Goal: Task Accomplishment & Management: Complete application form

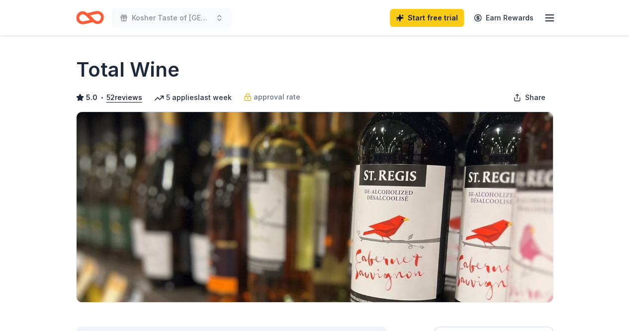
drag, startPoint x: 636, startPoint y: 0, endPoint x: 431, endPoint y: 79, distance: 219.7
click at [431, 79] on div "Total Wine" at bounding box center [314, 70] width 477 height 28
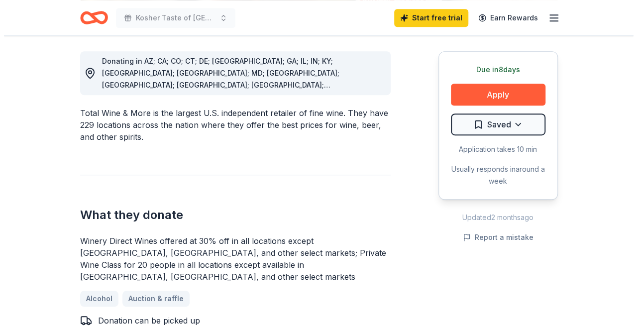
scroll to position [273, 0]
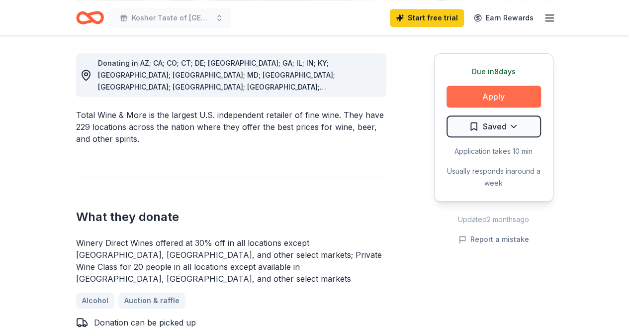
click at [478, 90] on button "Apply" at bounding box center [494, 97] width 94 height 22
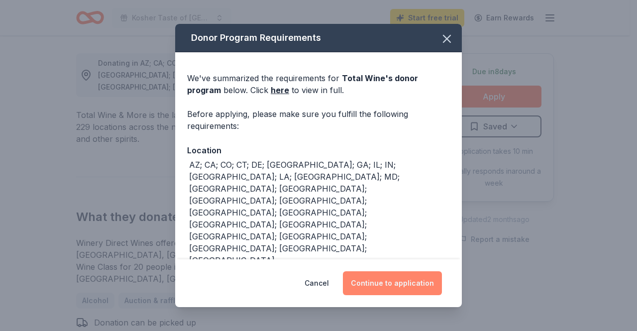
click at [393, 283] on button "Continue to application" at bounding box center [392, 283] width 99 height 24
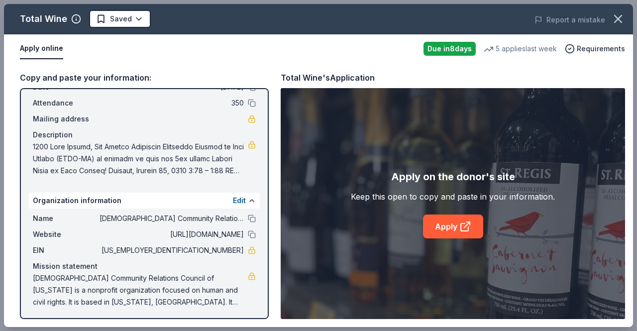
scroll to position [54, 0]
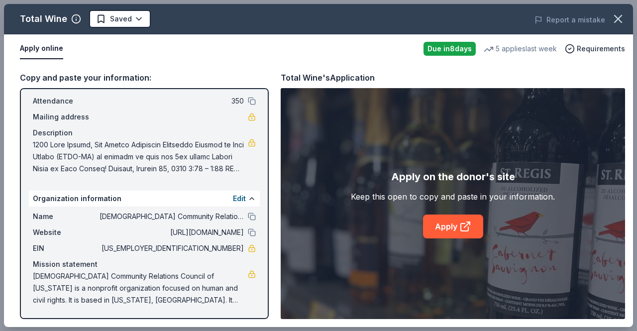
drag, startPoint x: 636, startPoint y: 64, endPoint x: 636, endPoint y: 206, distance: 142.7
click at [629, 206] on div "Total Wine Saved Report a mistake Apply online Due [DATE] 5 applies last week R…" at bounding box center [318, 165] width 637 height 331
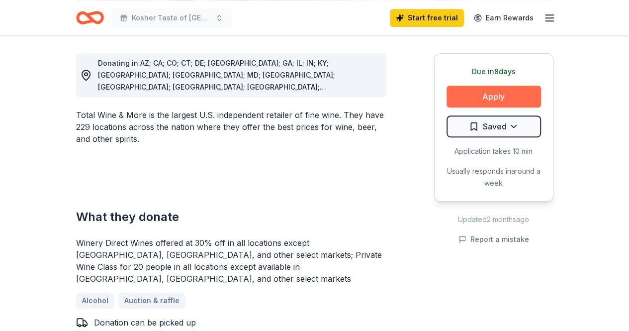
click at [499, 101] on button "Apply" at bounding box center [494, 97] width 94 height 22
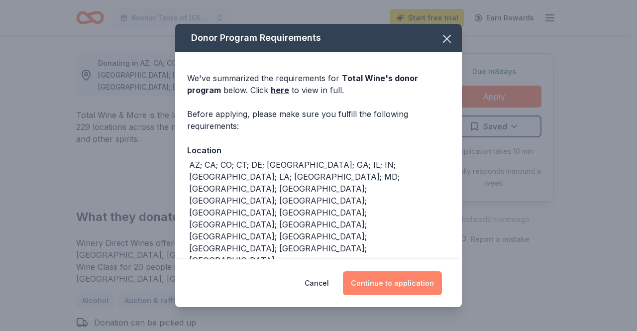
click at [383, 283] on button "Continue to application" at bounding box center [392, 283] width 99 height 24
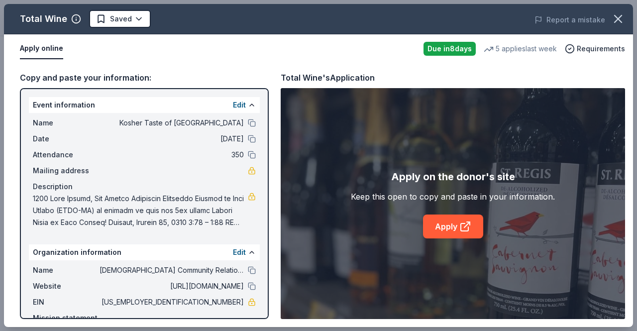
drag, startPoint x: 636, startPoint y: 45, endPoint x: 636, endPoint y: 93, distance: 47.2
click at [629, 93] on div "Total Wine Saved Report a mistake Apply online Due [DATE] 5 applies last week R…" at bounding box center [318, 165] width 637 height 331
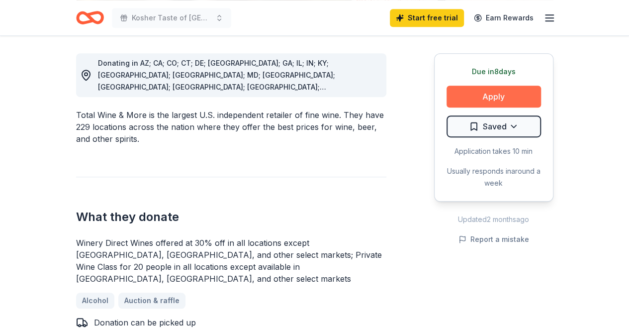
click at [518, 100] on button "Apply" at bounding box center [494, 97] width 94 height 22
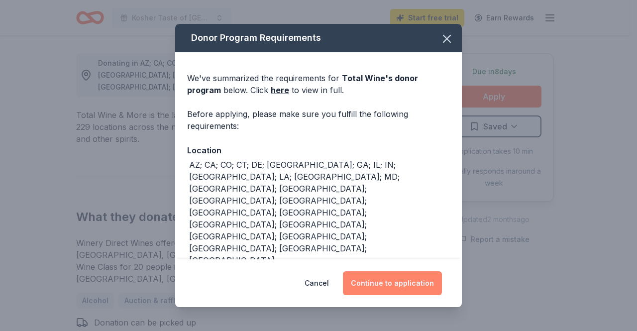
click at [411, 279] on button "Continue to application" at bounding box center [392, 283] width 99 height 24
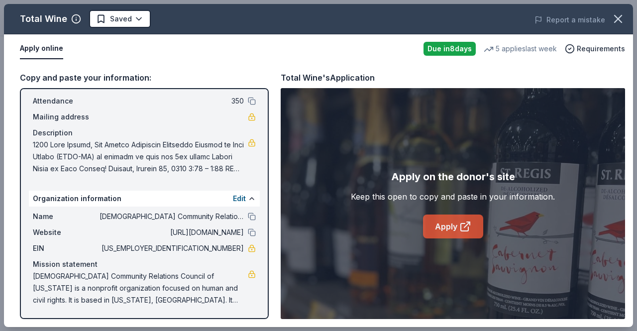
click at [450, 227] on link "Apply" at bounding box center [453, 226] width 60 height 24
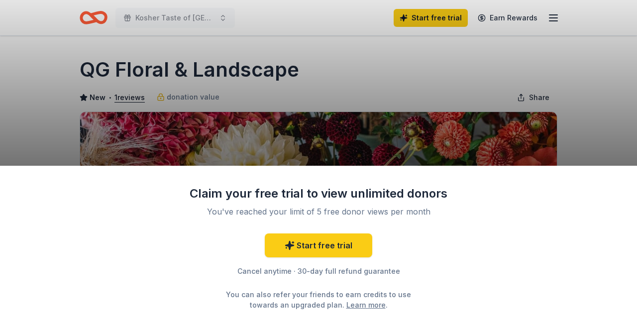
click at [584, 106] on div "Claim your free trial to view unlimited donors You've reached your limit of 5 f…" at bounding box center [318, 165] width 637 height 331
click at [368, 160] on div "Claim your free trial to view unlimited donors You've reached your limit of 5 f…" at bounding box center [318, 165] width 637 height 331
click at [541, 65] on div "Claim your free trial to view unlimited donors You've reached your limit of 5 f…" at bounding box center [318, 165] width 637 height 331
click at [293, 128] on div "Claim your free trial to view unlimited donors You've reached your limit of 5 f…" at bounding box center [318, 165] width 637 height 331
